Goal: Information Seeking & Learning: Learn about a topic

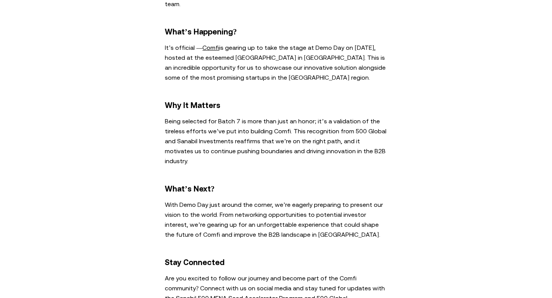
scroll to position [304, 0]
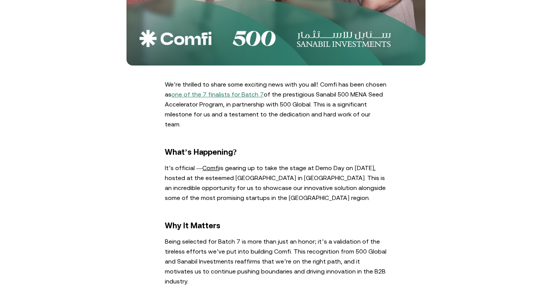
click at [245, 95] on link "one of the 7 finalists for Batch 7" at bounding box center [217, 94] width 92 height 7
click at [214, 164] on link "Comfi" at bounding box center [210, 167] width 17 height 7
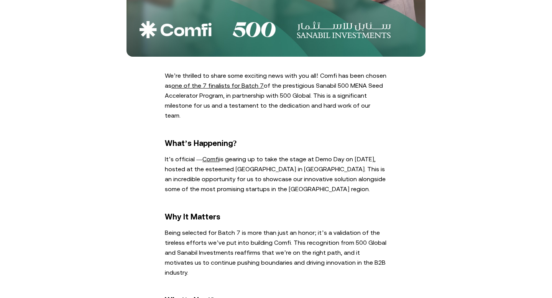
scroll to position [312, 0]
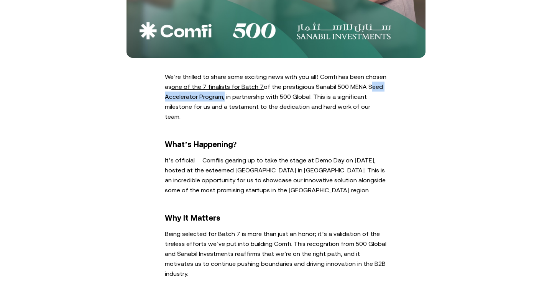
drag, startPoint x: 363, startPoint y: 84, endPoint x: 220, endPoint y: 95, distance: 143.8
click at [220, 95] on p "We’re thrilled to share some exciting news with you all! Comfi has been chosen …" at bounding box center [276, 97] width 222 height 50
copy p "Seed Accelerator Program"
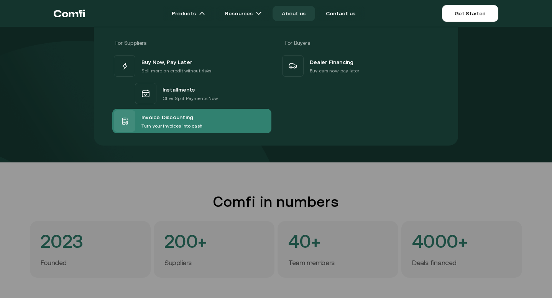
click at [171, 119] on span "Invoice Discounting" at bounding box center [167, 117] width 52 height 10
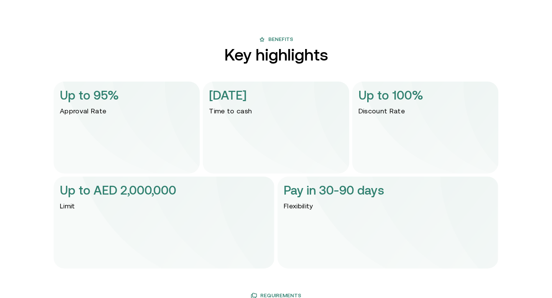
scroll to position [1638, 0]
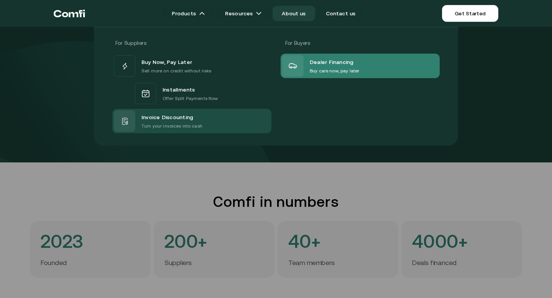
click at [307, 71] on div "Dealer Financing Buy cars now, pay later" at bounding box center [320, 65] width 77 height 21
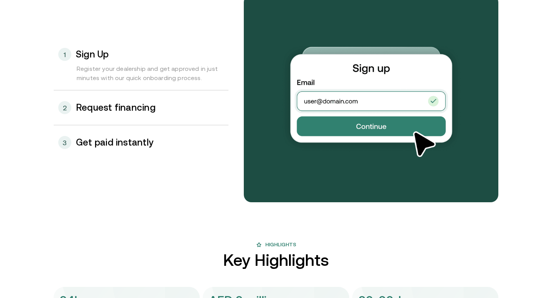
scroll to position [841, 0]
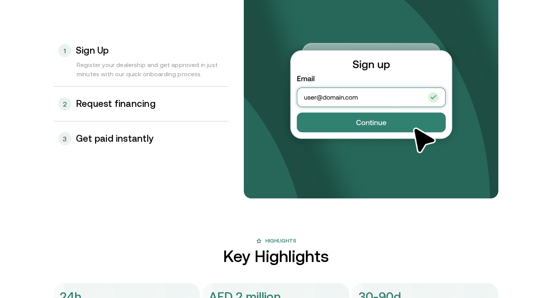
click at [141, 109] on h3 "Request financing" at bounding box center [116, 104] width 80 height 10
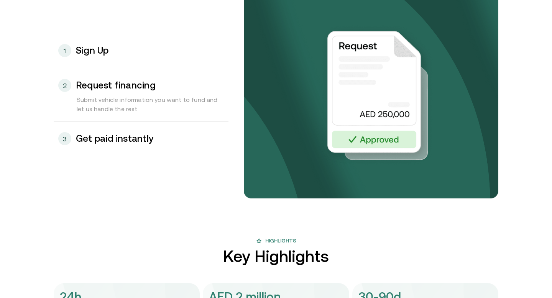
click at [127, 141] on h3 "Get paid instantly" at bounding box center [114, 139] width 77 height 10
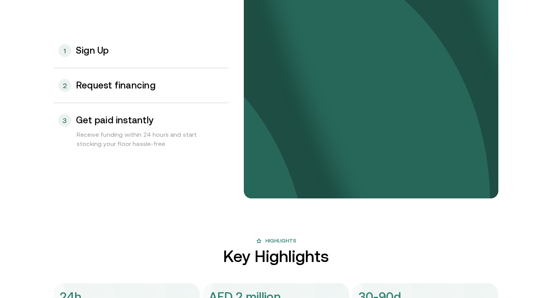
click at [101, 62] on div "1 Sign Up" at bounding box center [141, 50] width 175 height 35
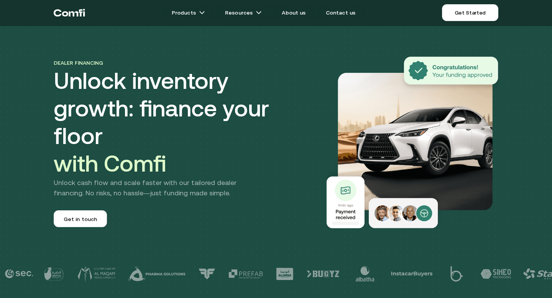
scroll to position [0, 0]
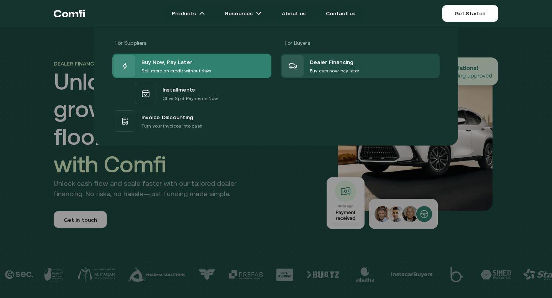
click at [167, 69] on p "Sell more on credit without risks" at bounding box center [176, 71] width 70 height 8
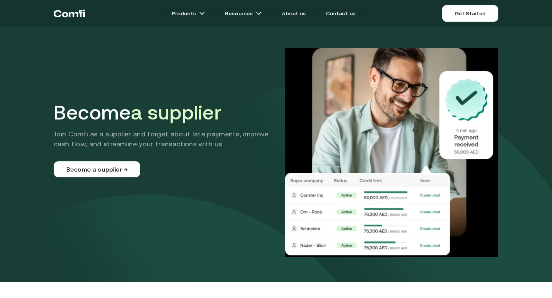
click at [79, 17] on icon "Return to the top of the Comfi home page" at bounding box center [69, 13] width 31 height 23
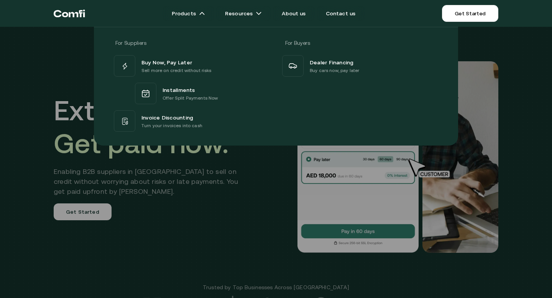
click at [212, 232] on div at bounding box center [276, 176] width 552 height 298
